Goal: Information Seeking & Learning: Learn about a topic

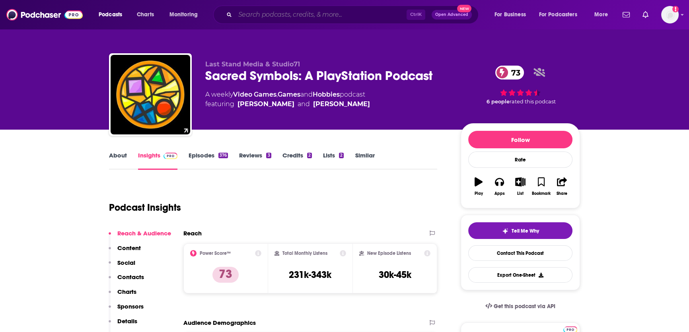
click at [309, 19] on input "Search podcasts, credits, & more..." at bounding box center [321, 14] width 172 height 13
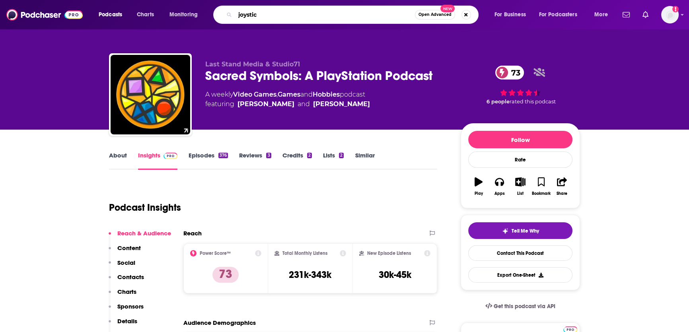
type input "joystick"
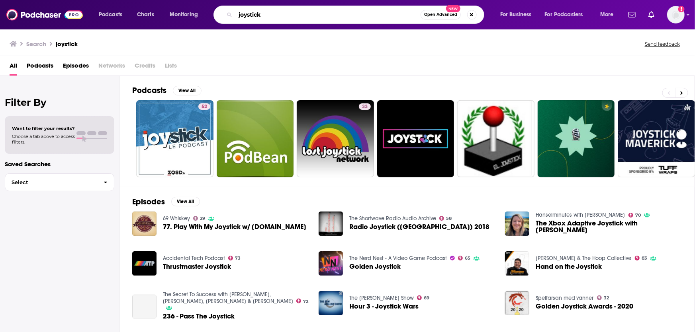
click at [311, 20] on input "joystick" at bounding box center [327, 14] width 185 height 13
type input "gamer"
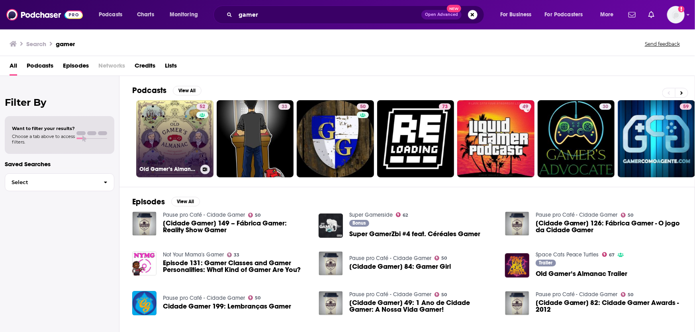
click at [178, 131] on link "52 Old Gamer’s Almanac" at bounding box center [174, 138] width 77 height 77
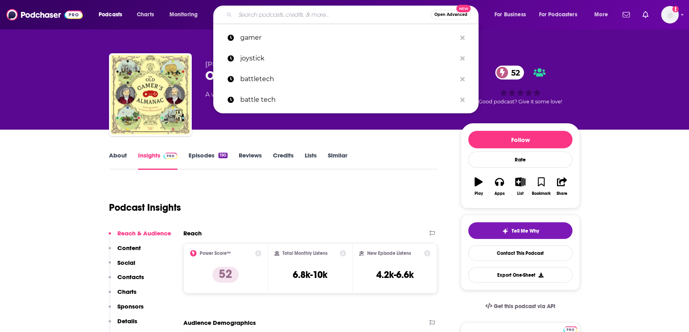
click at [277, 13] on input "Search podcasts, credits, & more..." at bounding box center [333, 14] width 196 height 13
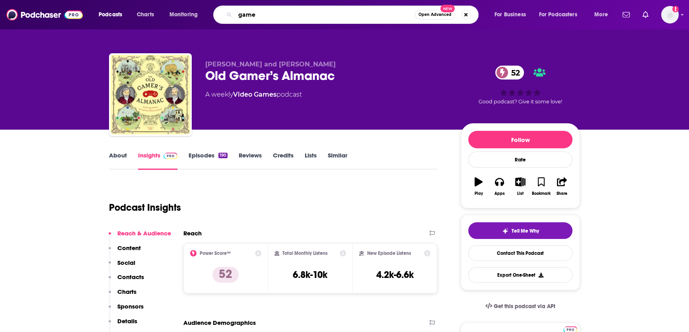
type input "gamer"
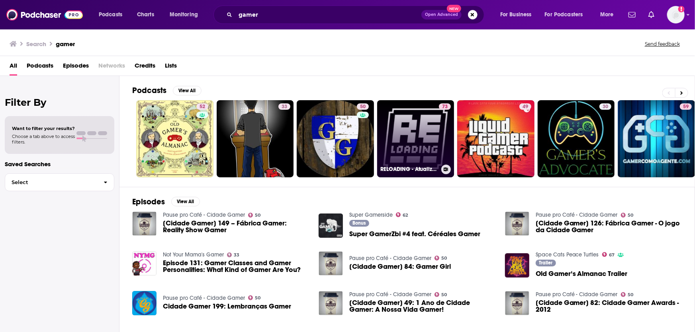
click at [402, 129] on link "73 RELOADING - Atualize-se, gamer!" at bounding box center [415, 138] width 77 height 77
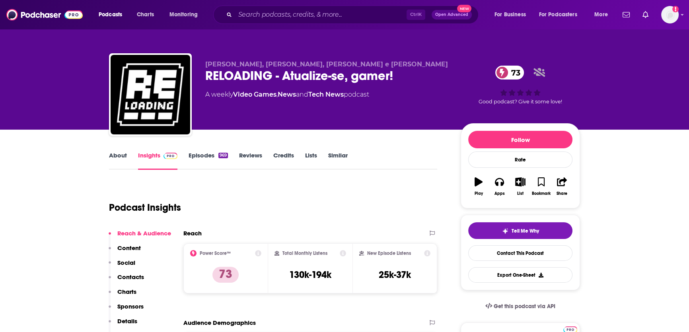
click at [287, 6] on div "Ctrl K Open Advanced New" at bounding box center [345, 15] width 265 height 18
click at [280, 15] on input "Search podcasts, credits, & more..." at bounding box center [321, 14] width 172 height 13
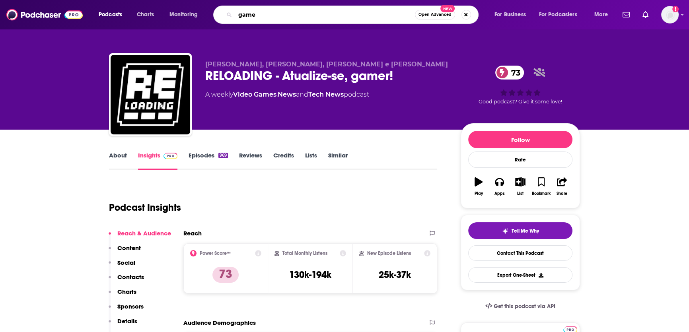
type input "gamer"
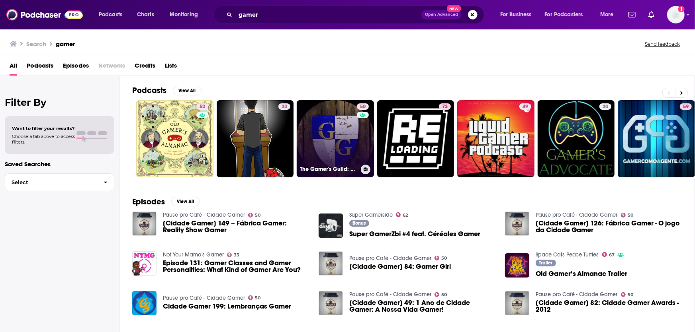
click at [346, 128] on link "50 The Gamer's Guild: A Marvel: Crisis Protocol Podcast" at bounding box center [335, 138] width 77 height 77
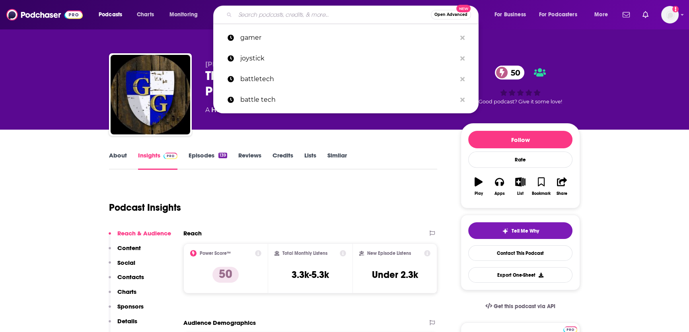
click at [298, 13] on input "Search podcasts, credits, & more..." at bounding box center [333, 14] width 196 height 13
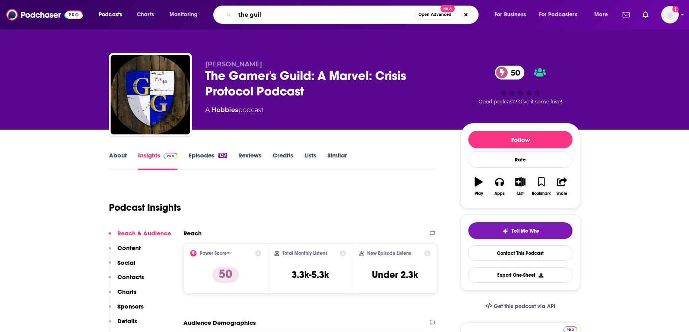
type input "the guild"
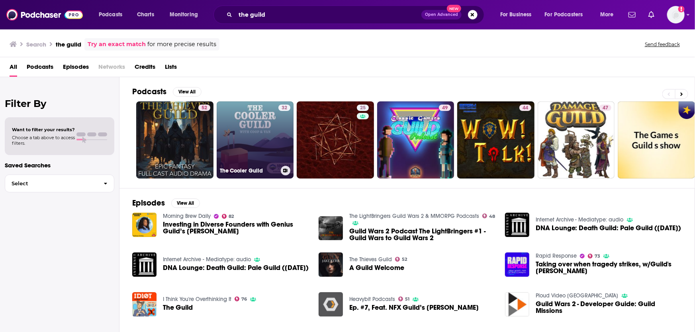
click at [261, 113] on link "32 The Cooler Guild" at bounding box center [255, 139] width 77 height 77
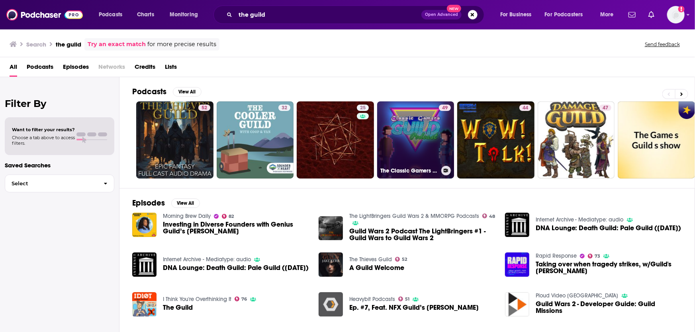
click at [419, 133] on link "49 The Classic Gamers Guild Podcast" at bounding box center [415, 139] width 77 height 77
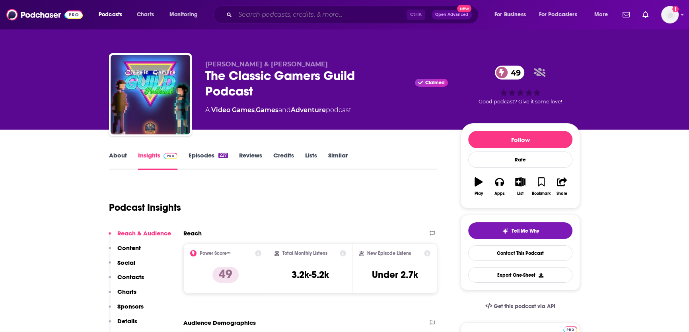
click at [330, 15] on input "Search podcasts, credits, & more..." at bounding box center [321, 14] width 172 height 13
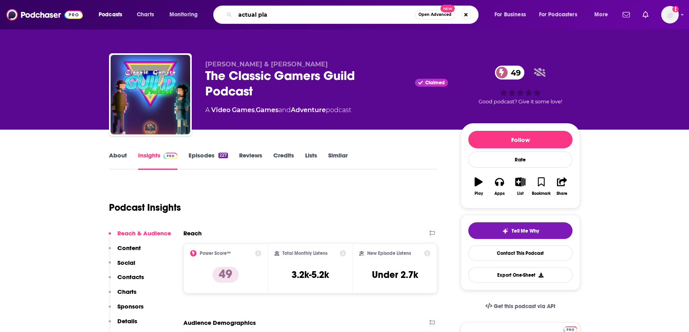
type input "actual play"
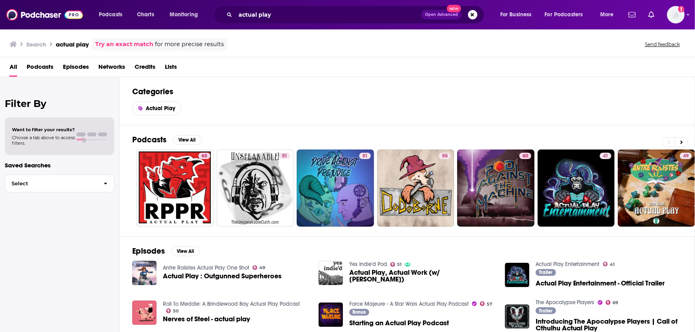
scroll to position [33, 0]
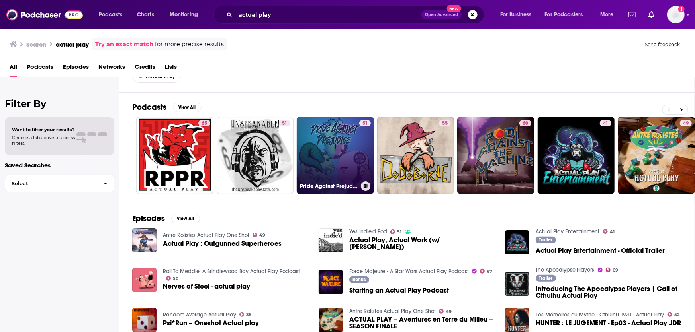
click at [332, 144] on link "51 Pride Against Prejudice: Shadowrun Actual Play" at bounding box center [335, 155] width 77 height 77
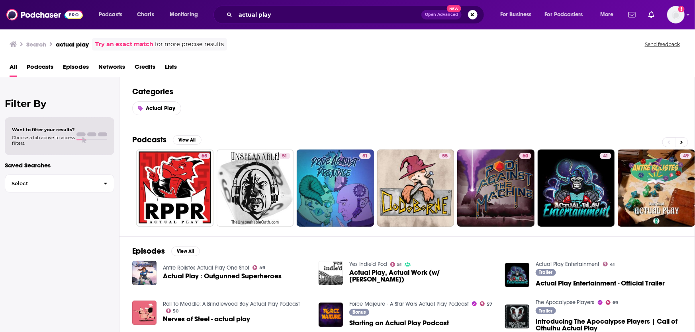
click at [33, 67] on span "Podcasts" at bounding box center [40, 68] width 27 height 16
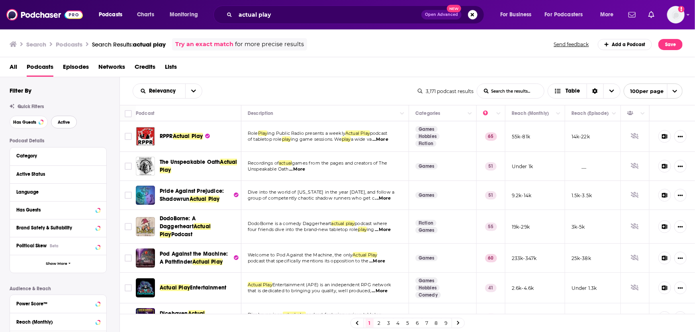
click at [66, 123] on span "Active" at bounding box center [64, 122] width 12 height 4
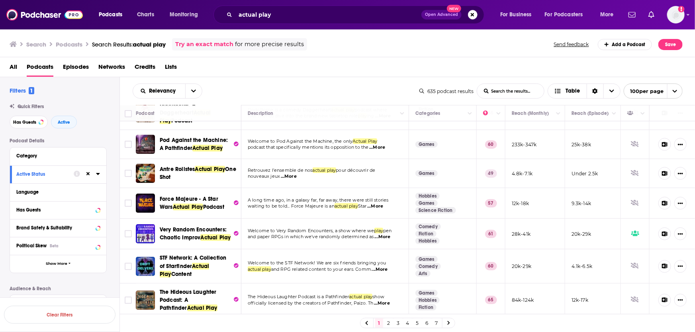
scroll to position [85, 0]
